Goal: Check status: Check status

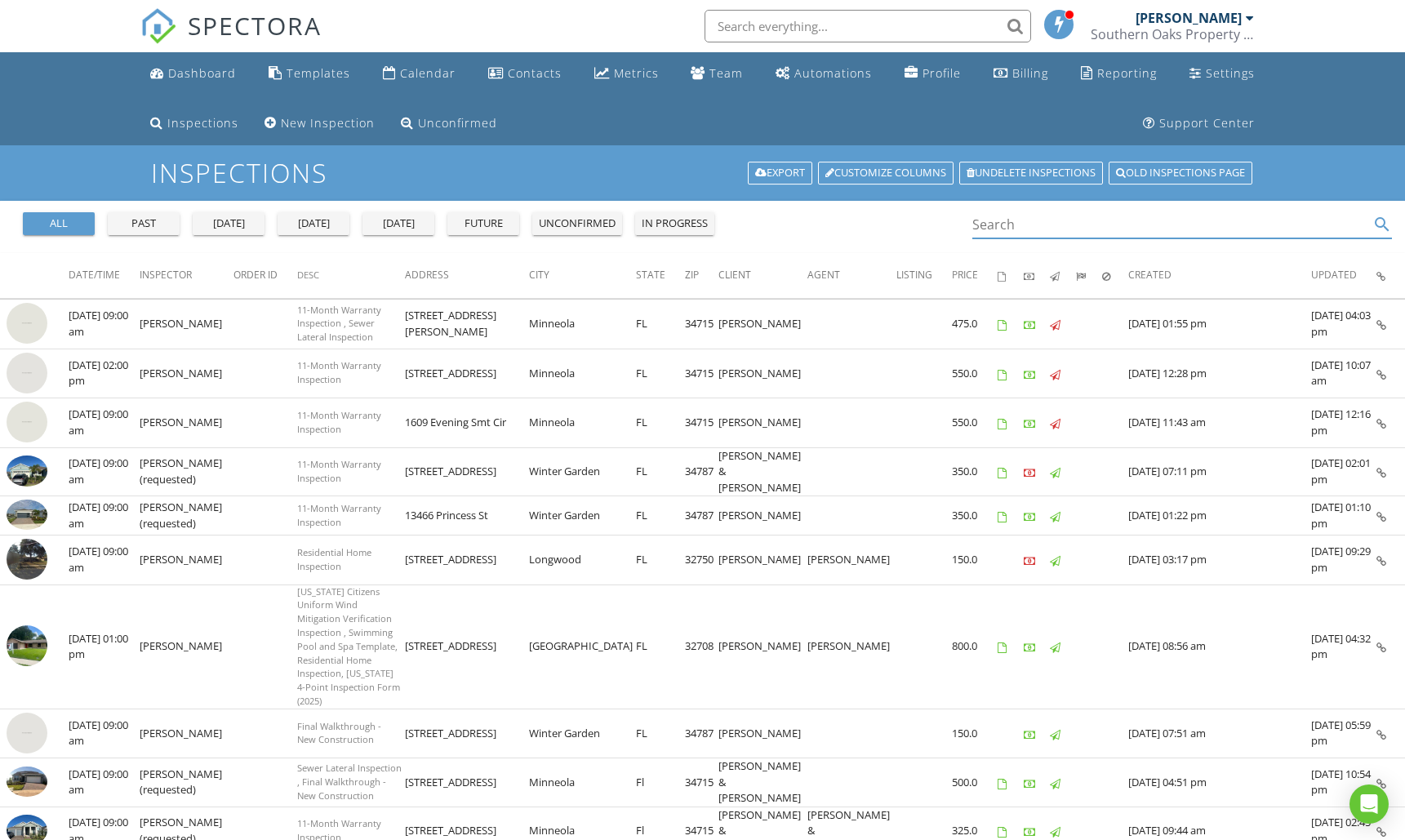
click at [996, 231] on input "Search" at bounding box center [1172, 225] width 398 height 27
click at [999, 228] on input "Search" at bounding box center [1172, 224] width 398 height 27
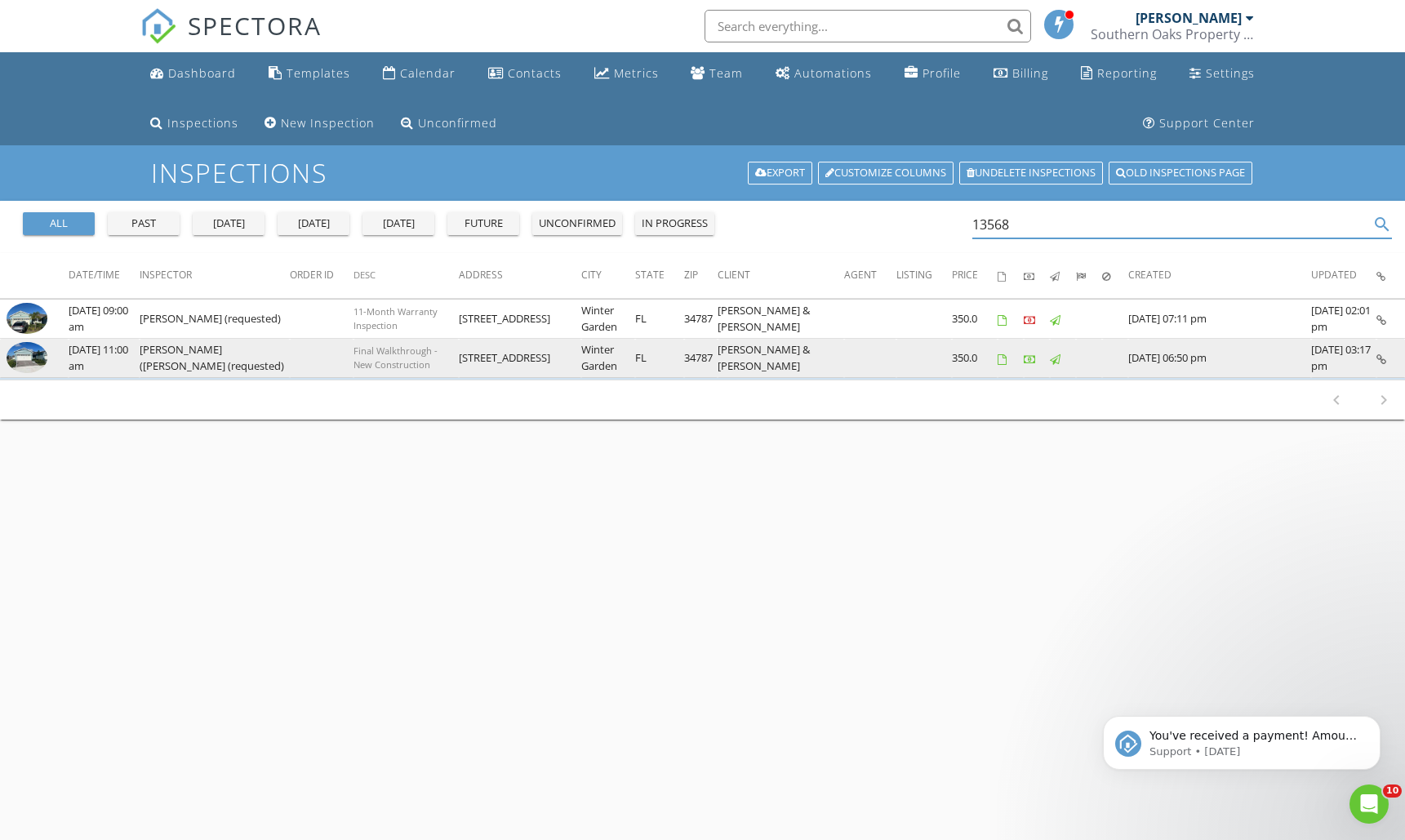
type input "13568"
click at [25, 359] on img at bounding box center [27, 357] width 41 height 31
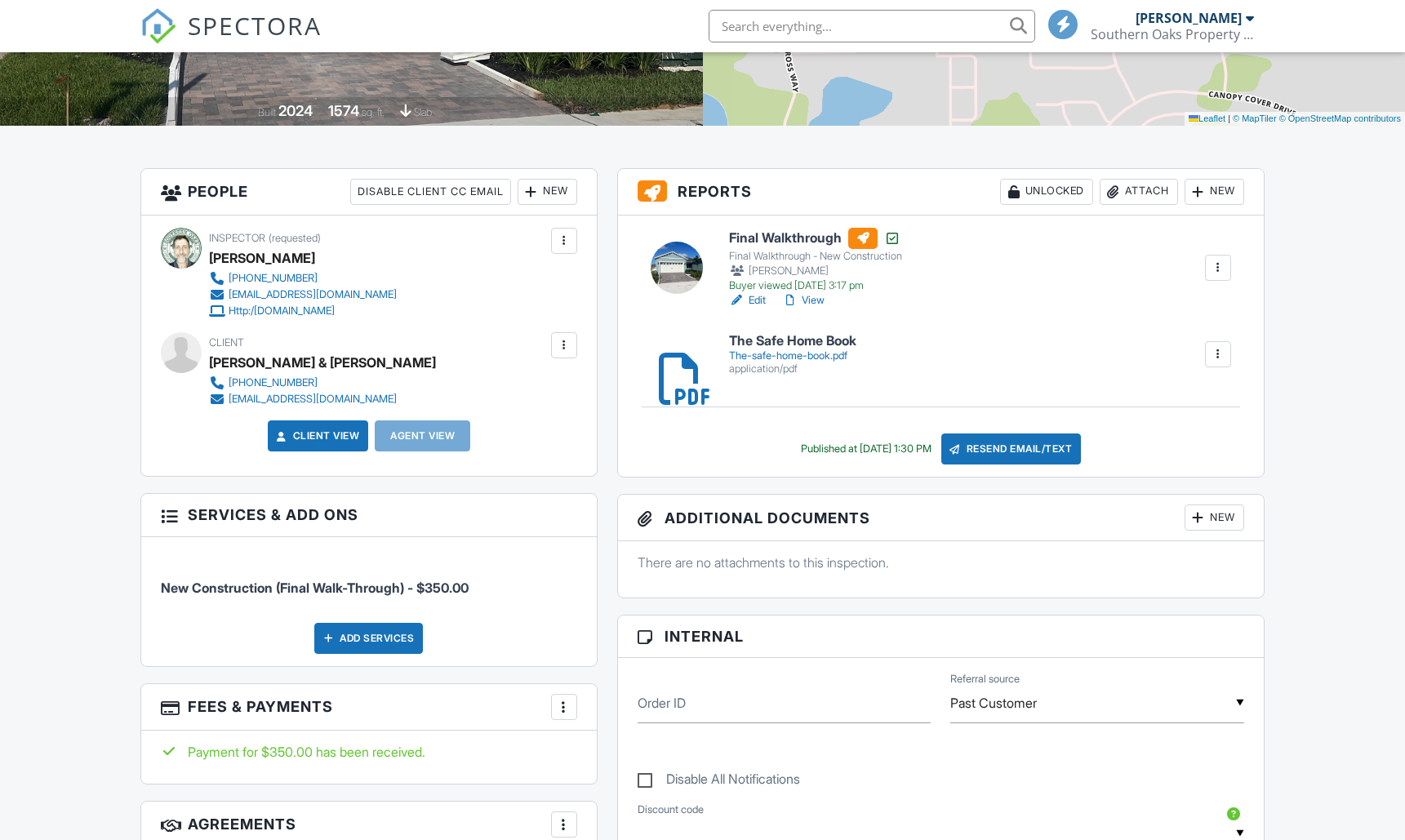
scroll to position [361, 0]
click at [810, 238] on h6 "Final Walkthrough" at bounding box center [815, 238] width 173 height 21
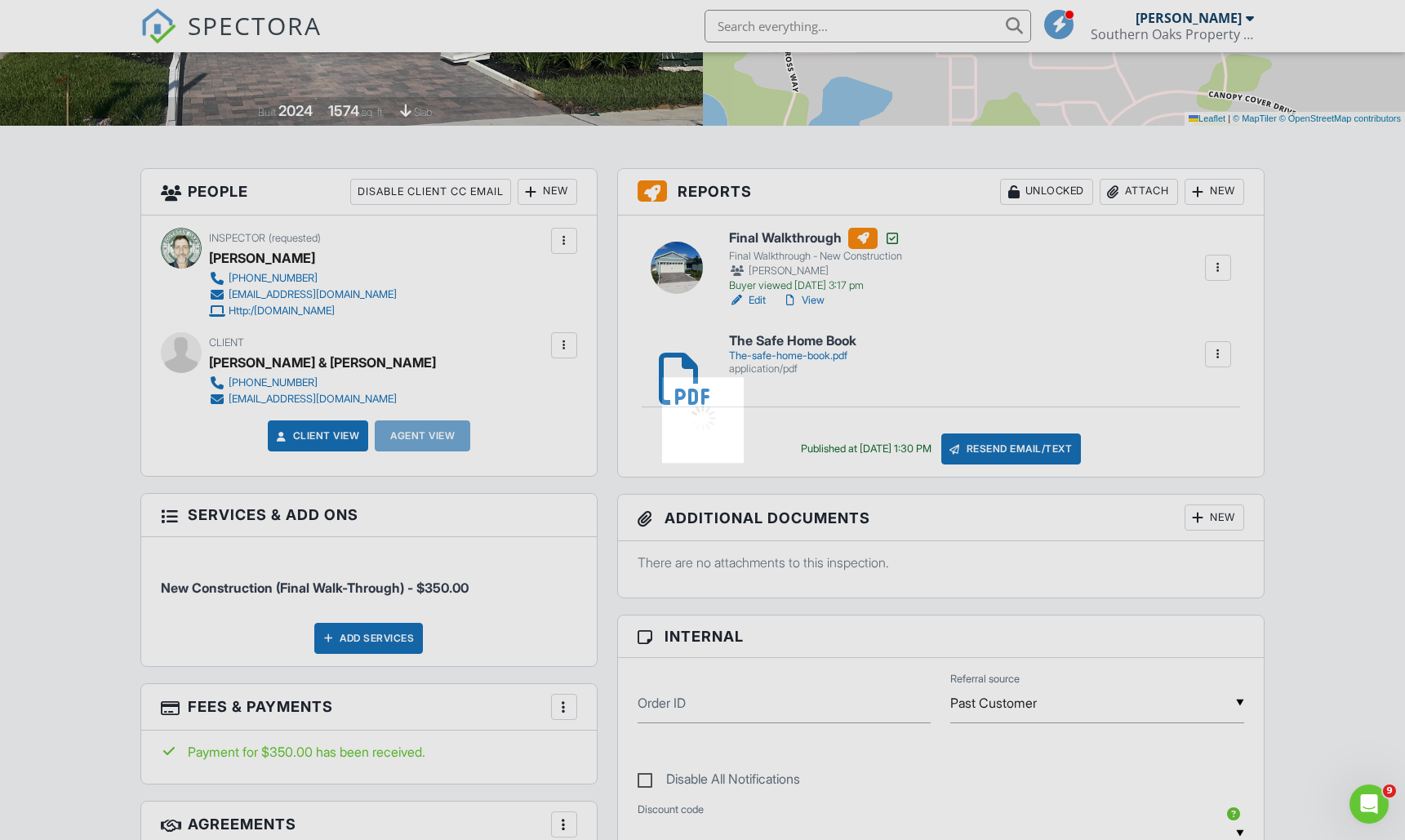
scroll to position [0, 0]
